Goal: Information Seeking & Learning: Learn about a topic

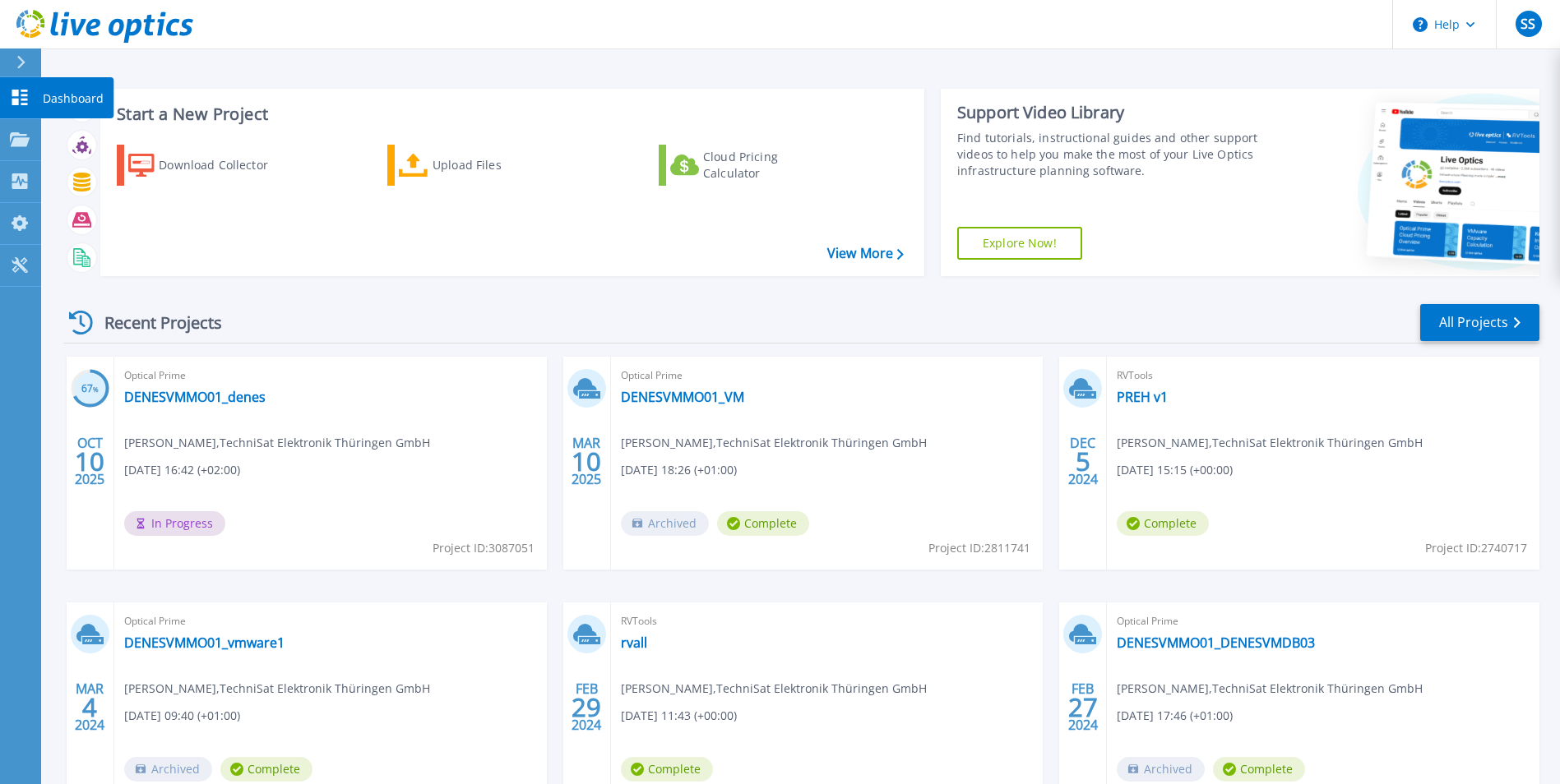
click at [13, 94] on icon at bounding box center [20, 97] width 15 height 15
click at [212, 398] on link "DENESVMMO01_denes" at bounding box center [195, 397] width 141 height 16
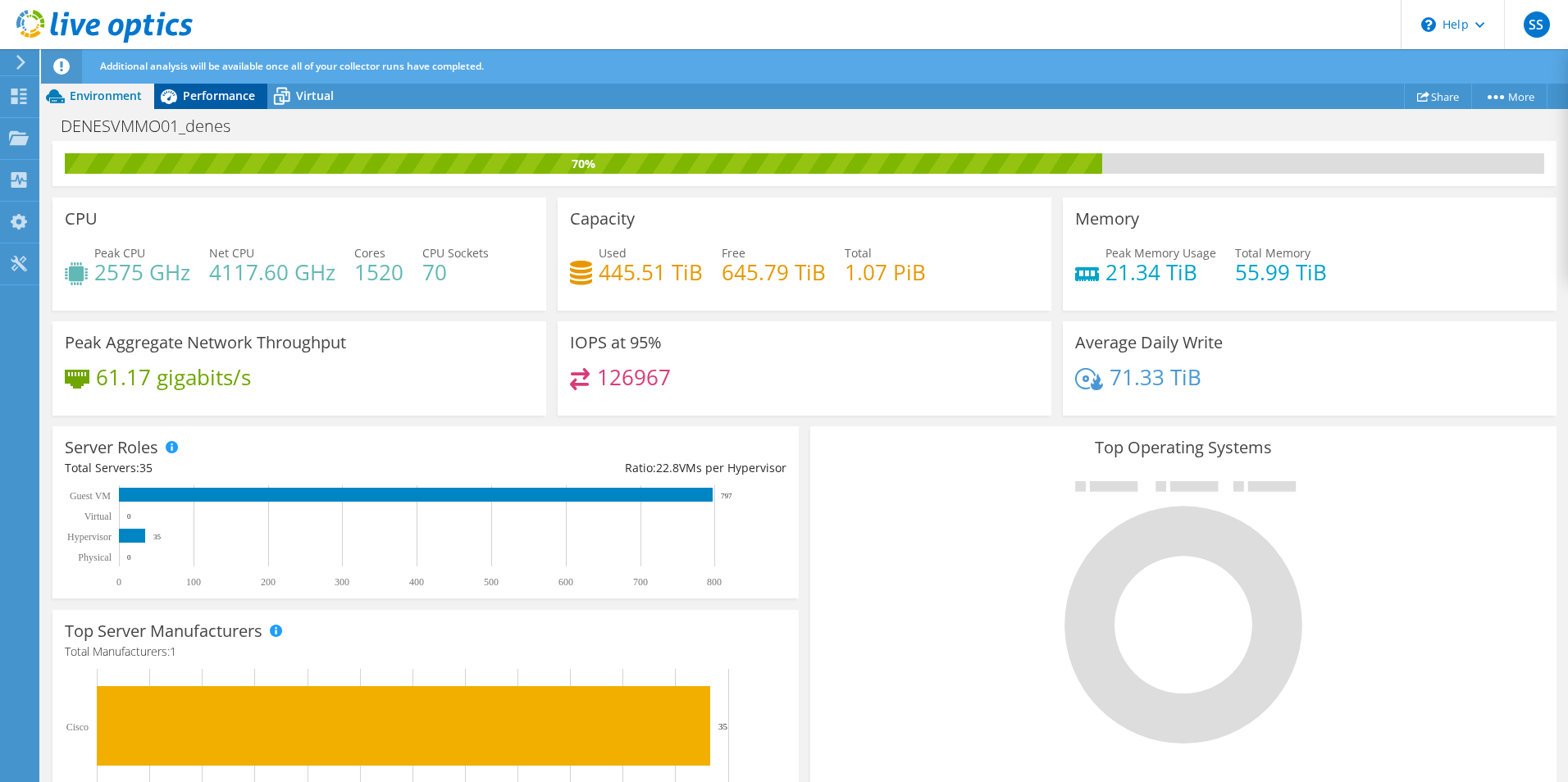
click at [188, 99] on span "Performance" at bounding box center [219, 95] width 72 height 15
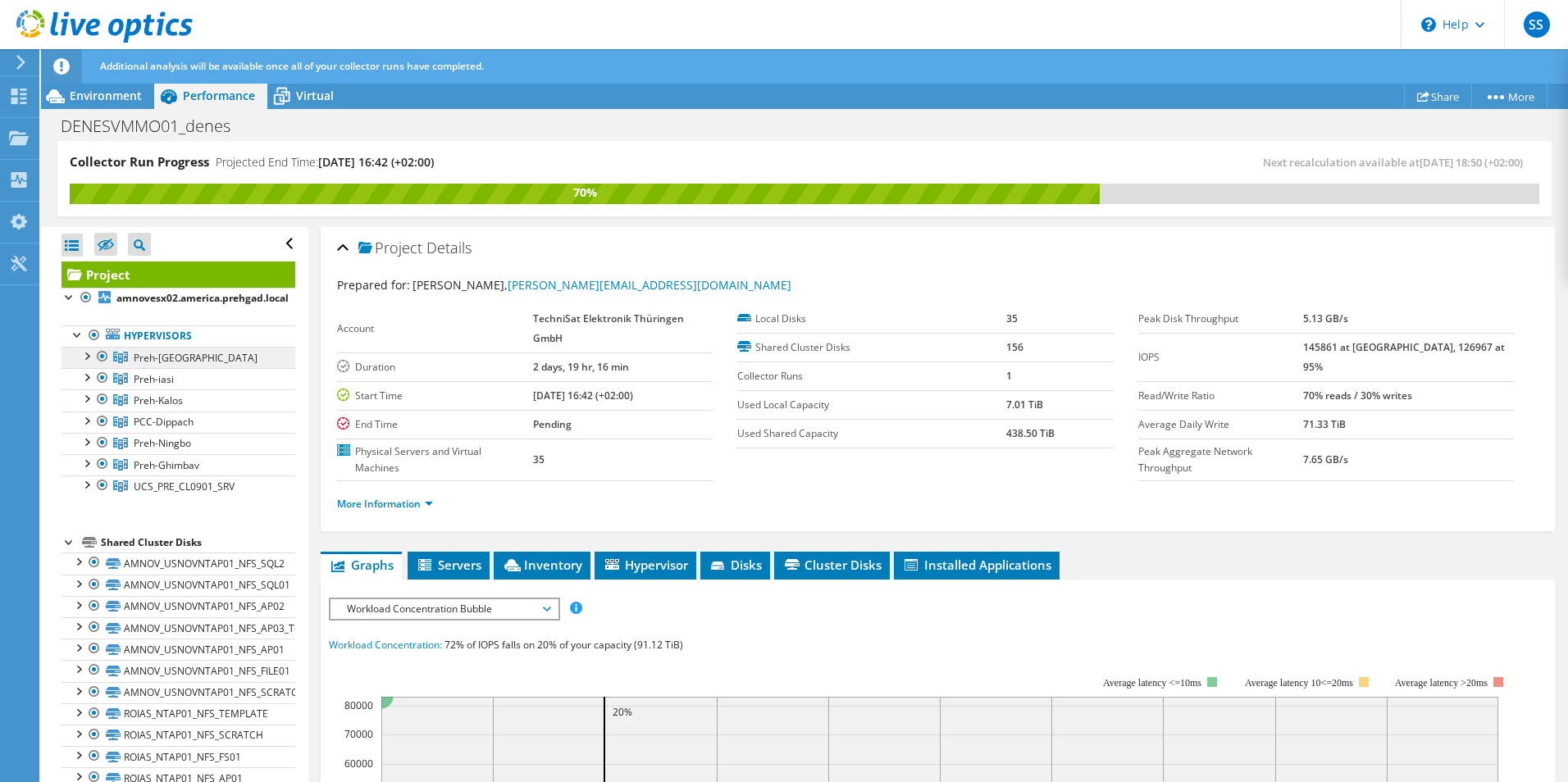
click at [146, 356] on span "Preh-[GEOGRAPHIC_DATA]" at bounding box center [196, 358] width 124 height 14
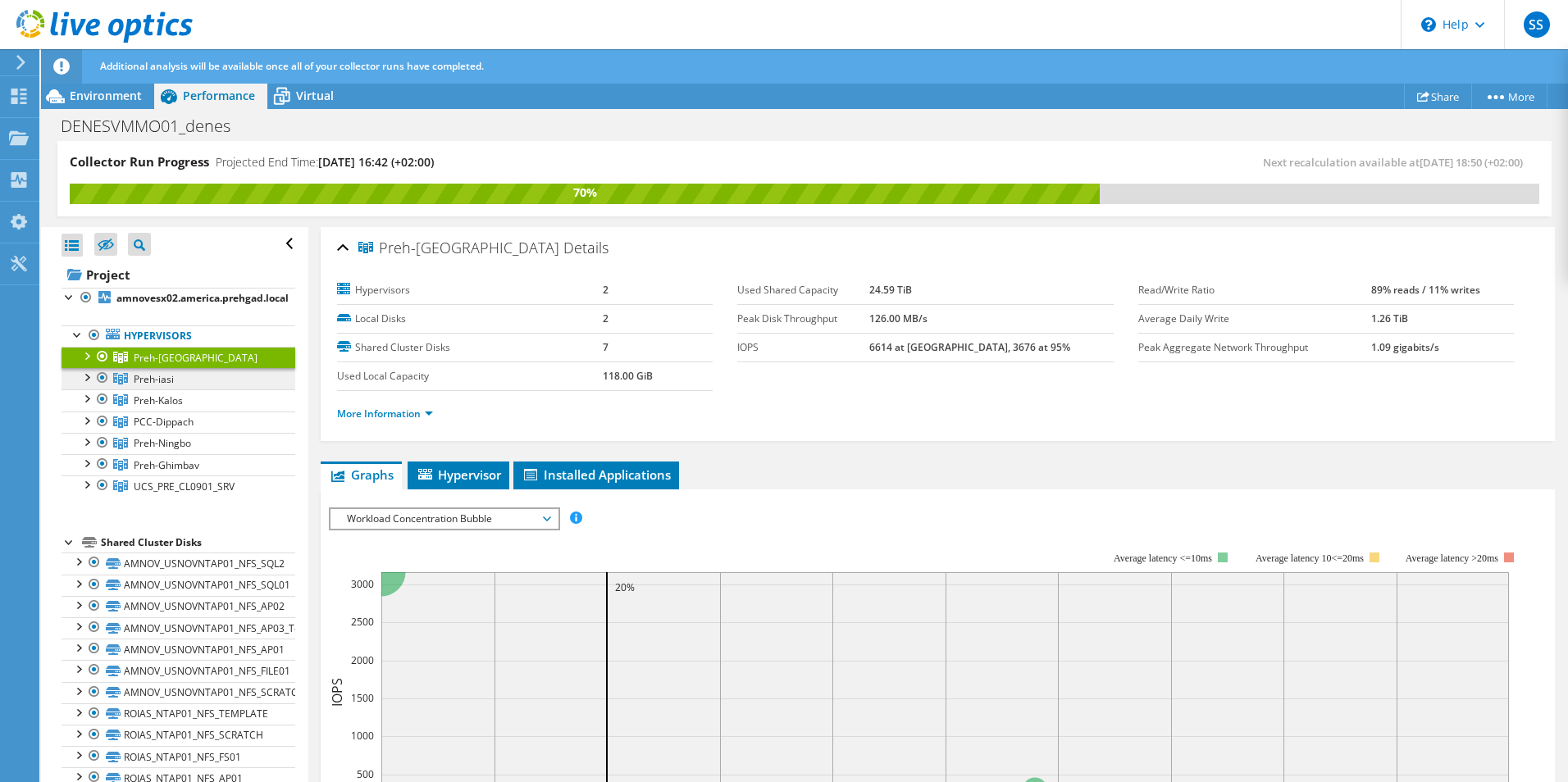
click at [147, 373] on span "Preh-iasi" at bounding box center [154, 379] width 40 height 14
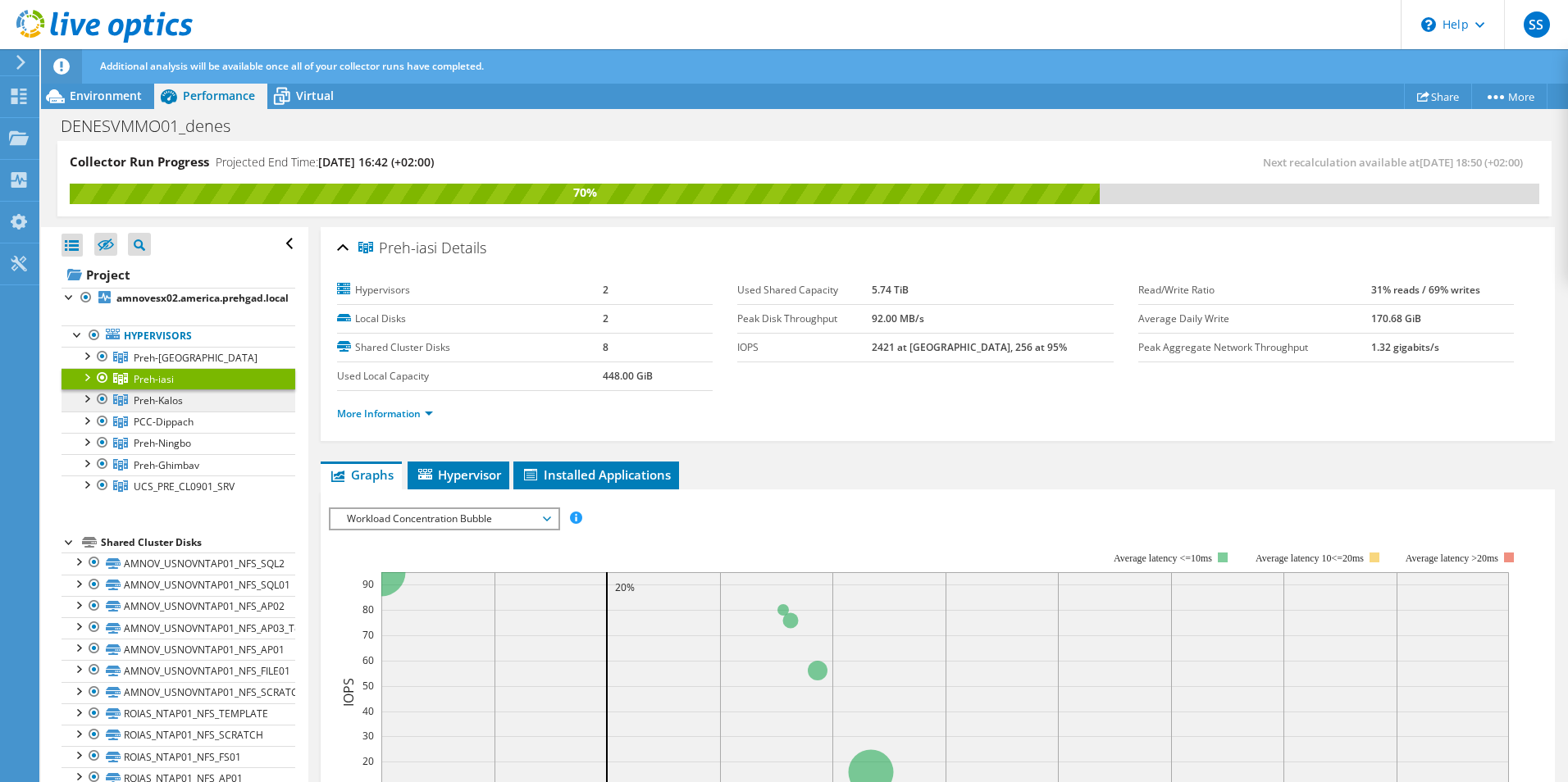
click at [175, 402] on span "Preh-Kalos" at bounding box center [158, 401] width 49 height 14
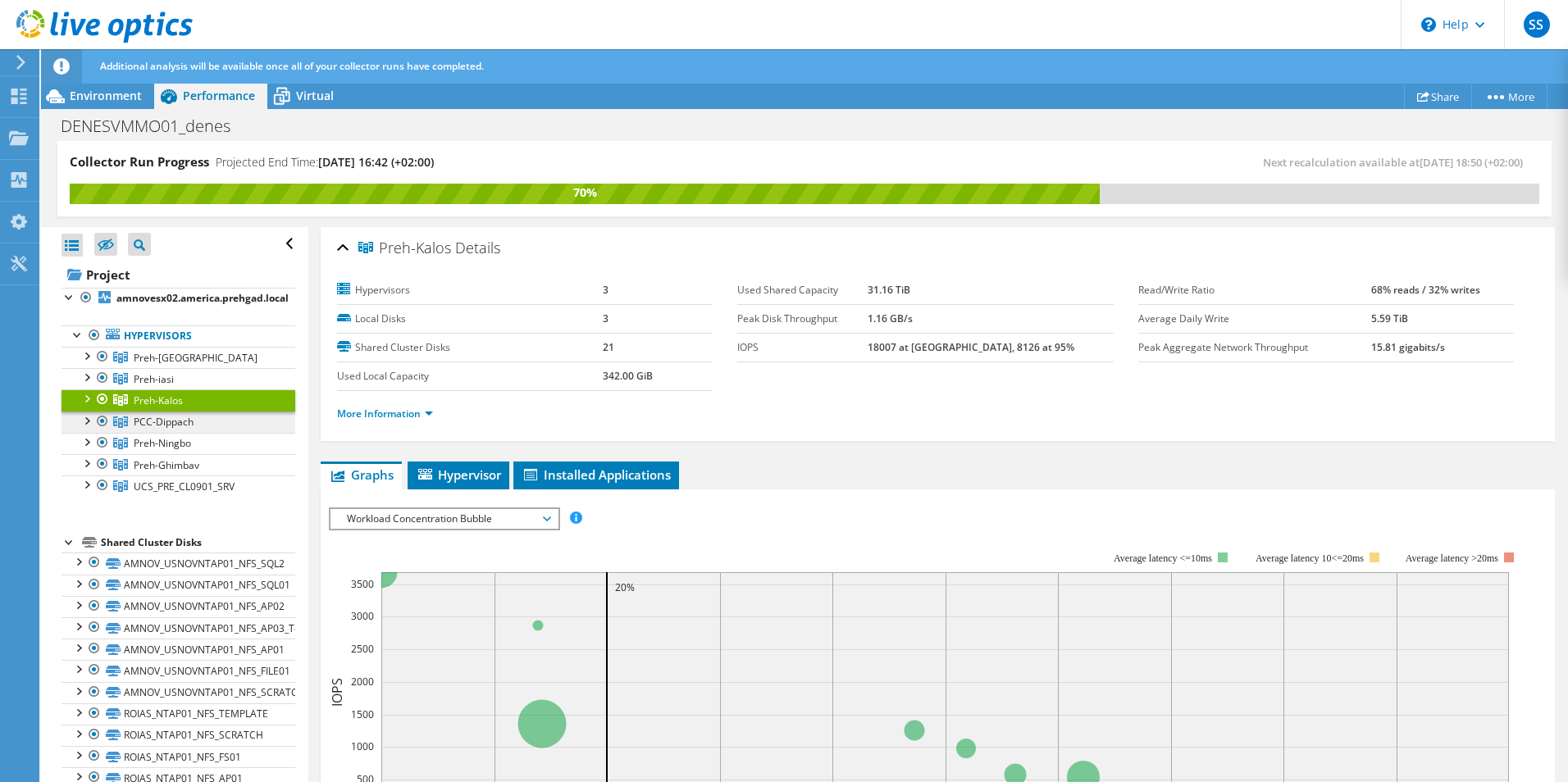
click at [185, 423] on span "PCC-Dippach" at bounding box center [164, 421] width 60 height 14
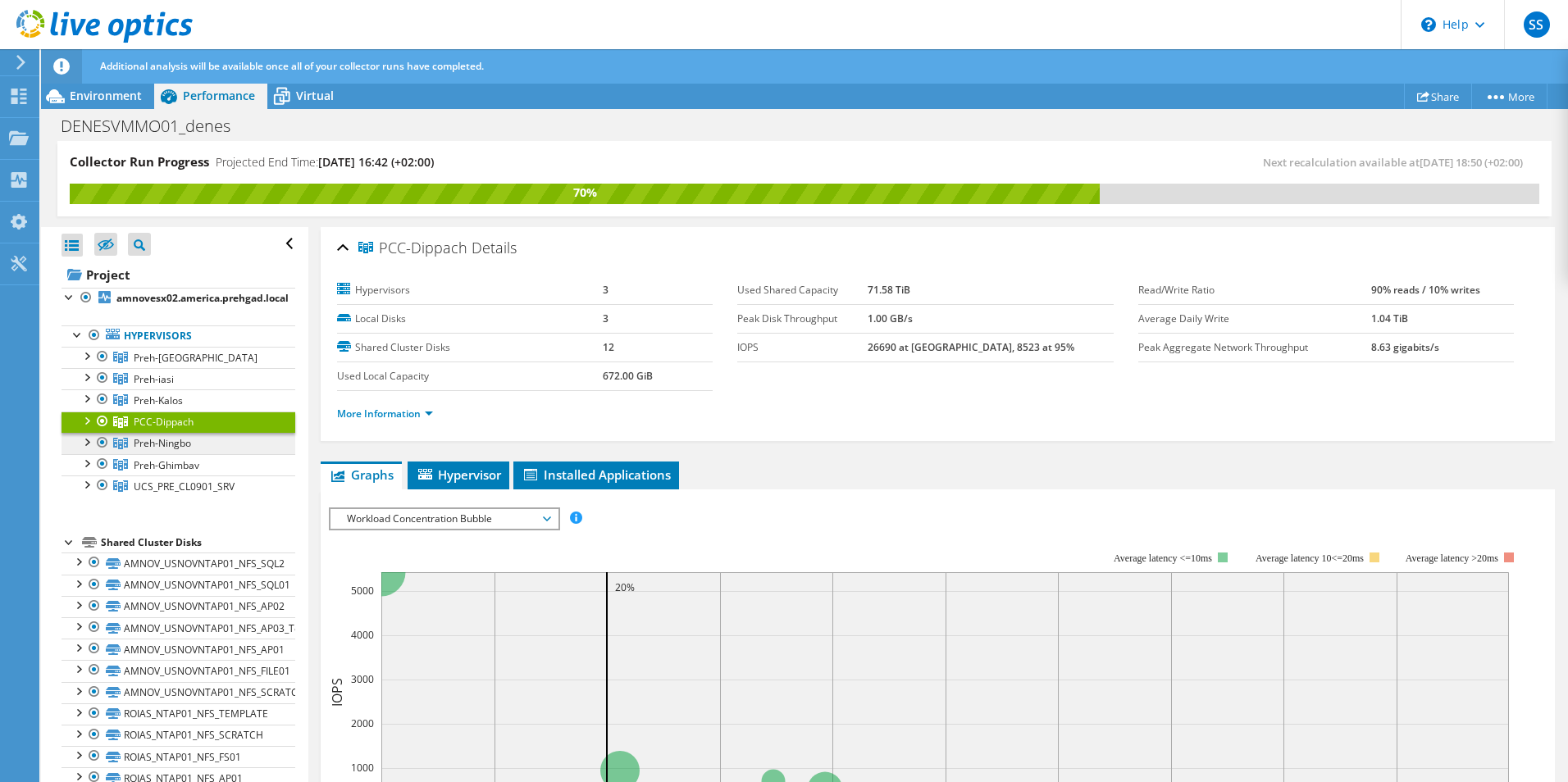
click at [169, 447] on span "Preh-Ningbo" at bounding box center [162, 443] width 58 height 14
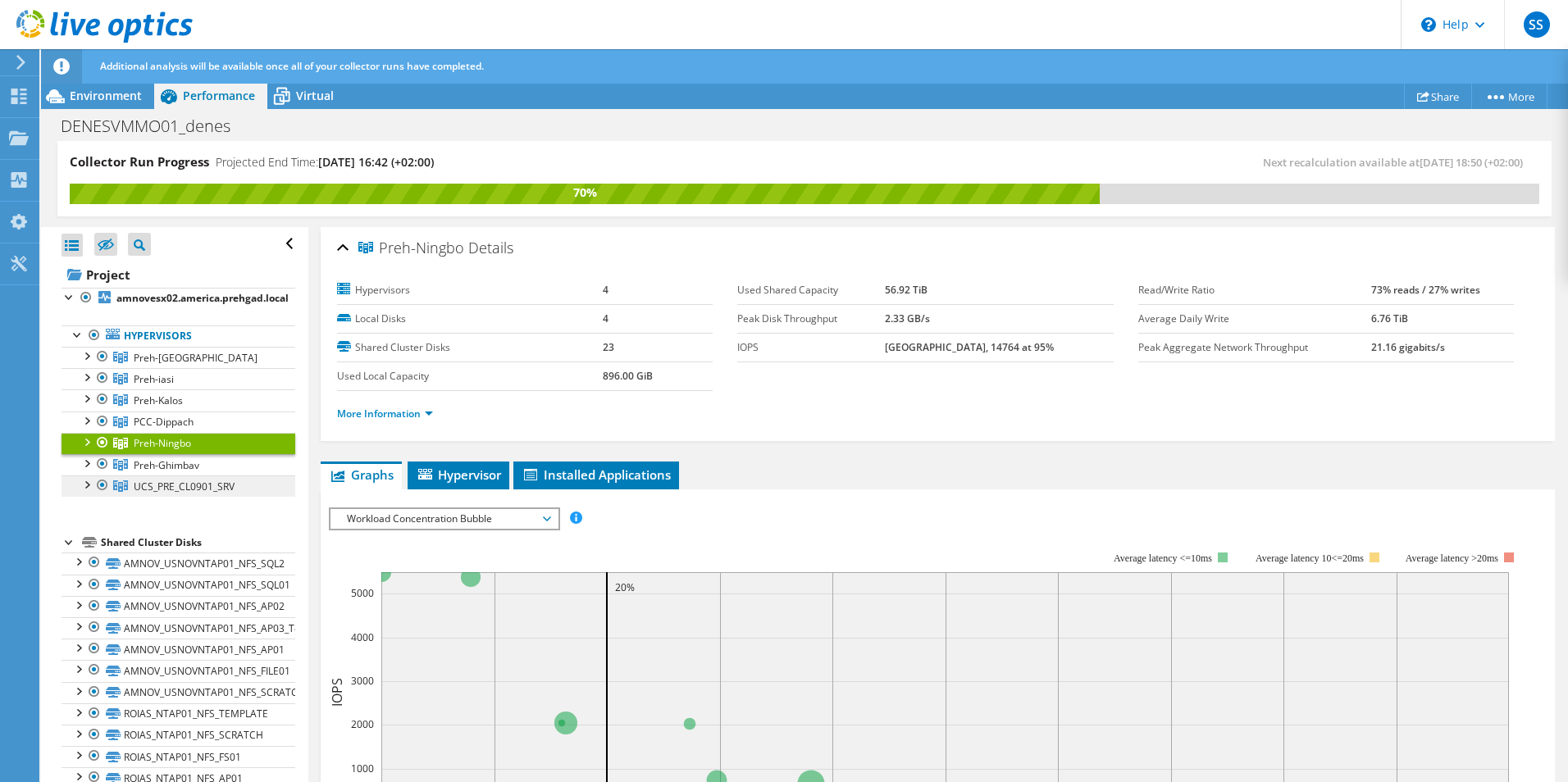
click at [161, 486] on span "UCS_PRE_CL0901_SRV" at bounding box center [185, 487] width 101 height 14
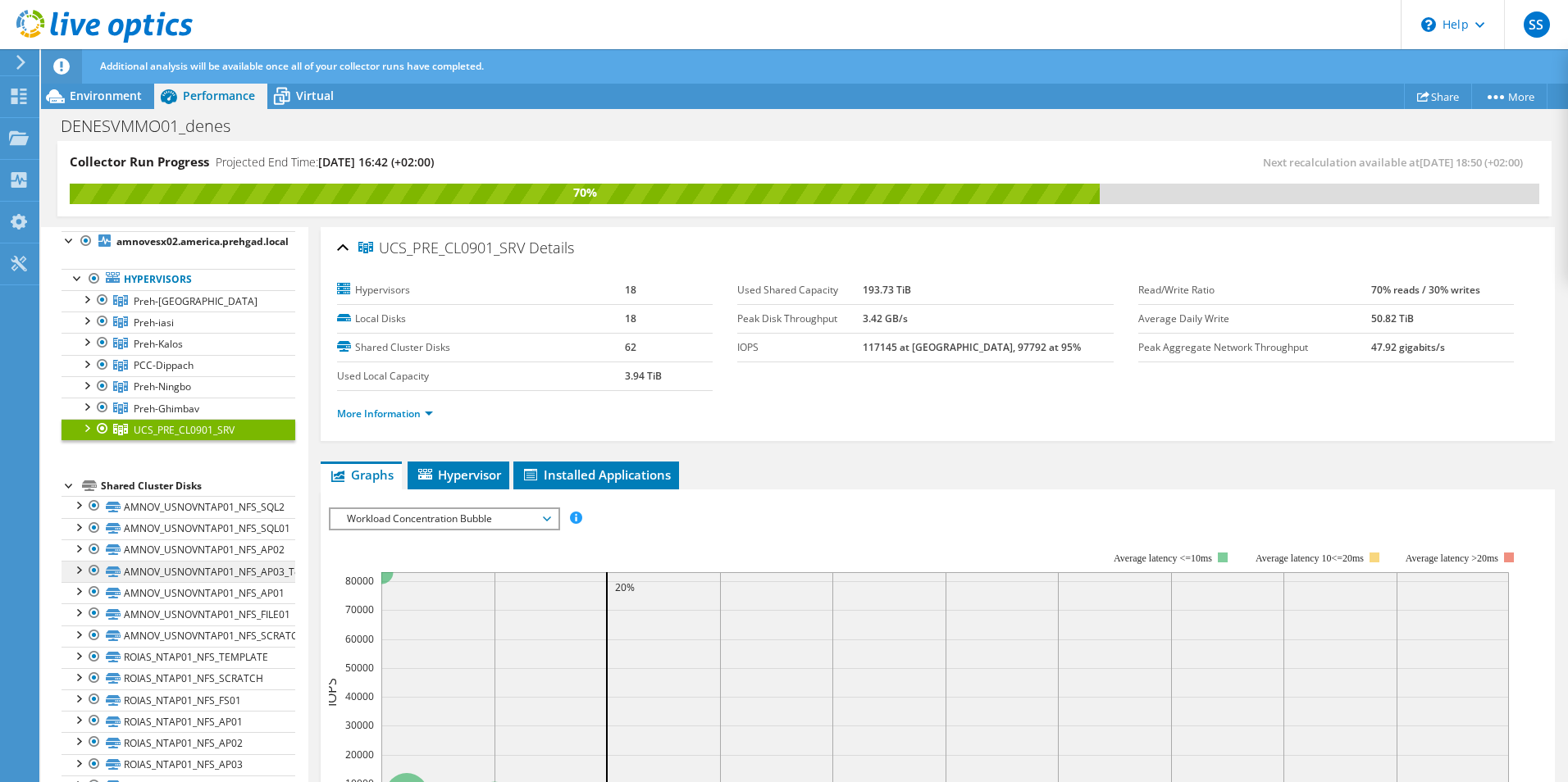
scroll to position [82, 0]
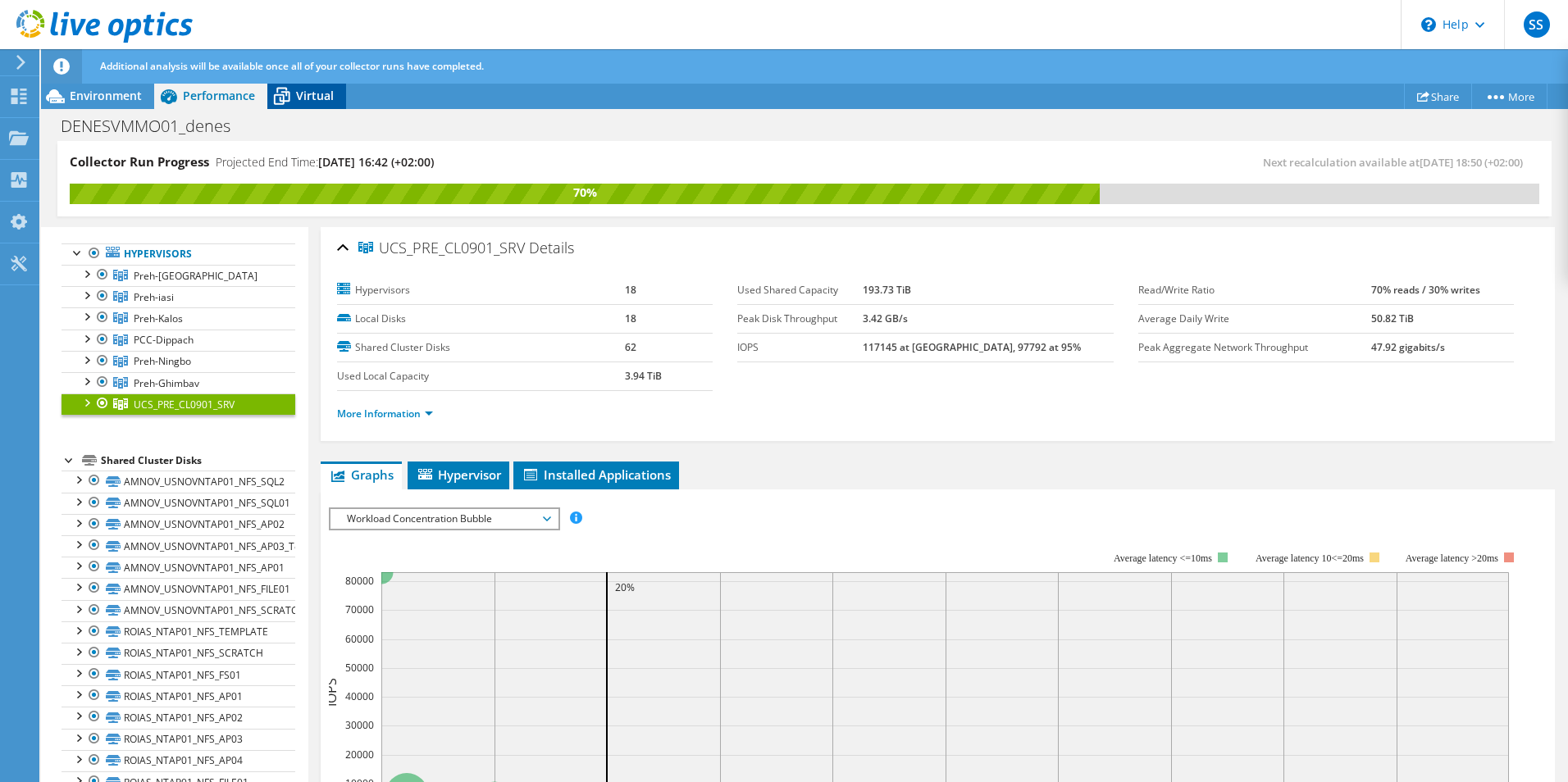
click at [321, 96] on span "Virtual" at bounding box center [315, 95] width 38 height 15
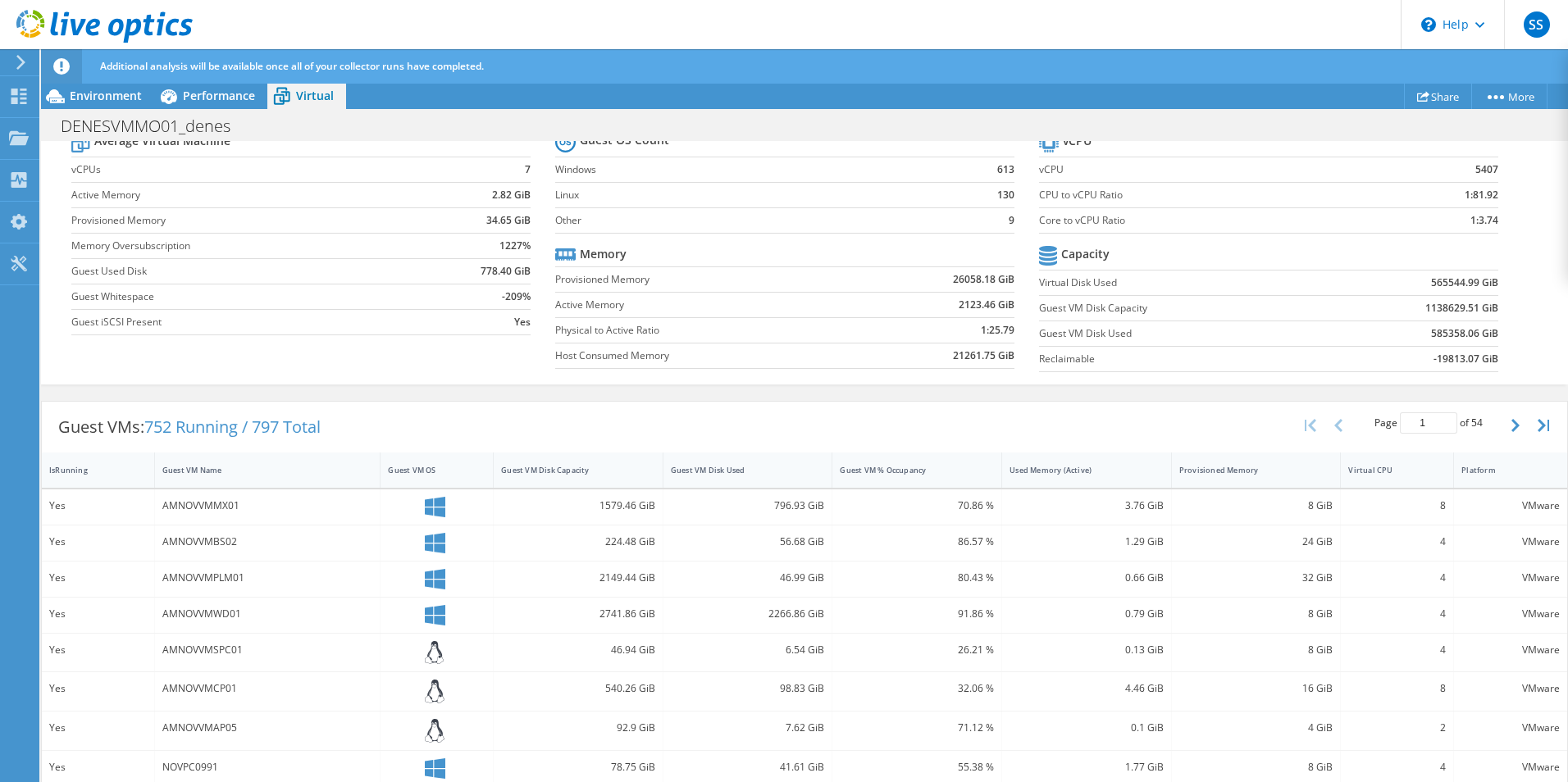
scroll to position [410, 0]
